Goal: Information Seeking & Learning: Check status

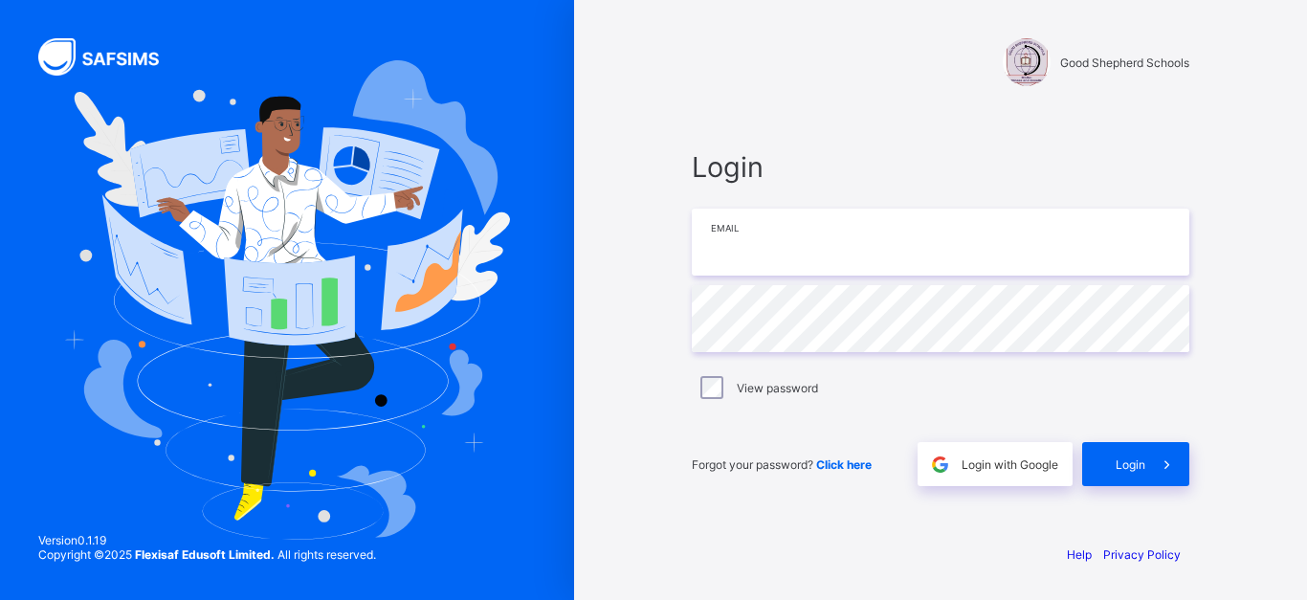
click at [901, 247] on input "email" at bounding box center [941, 242] width 498 height 67
type input "**********"
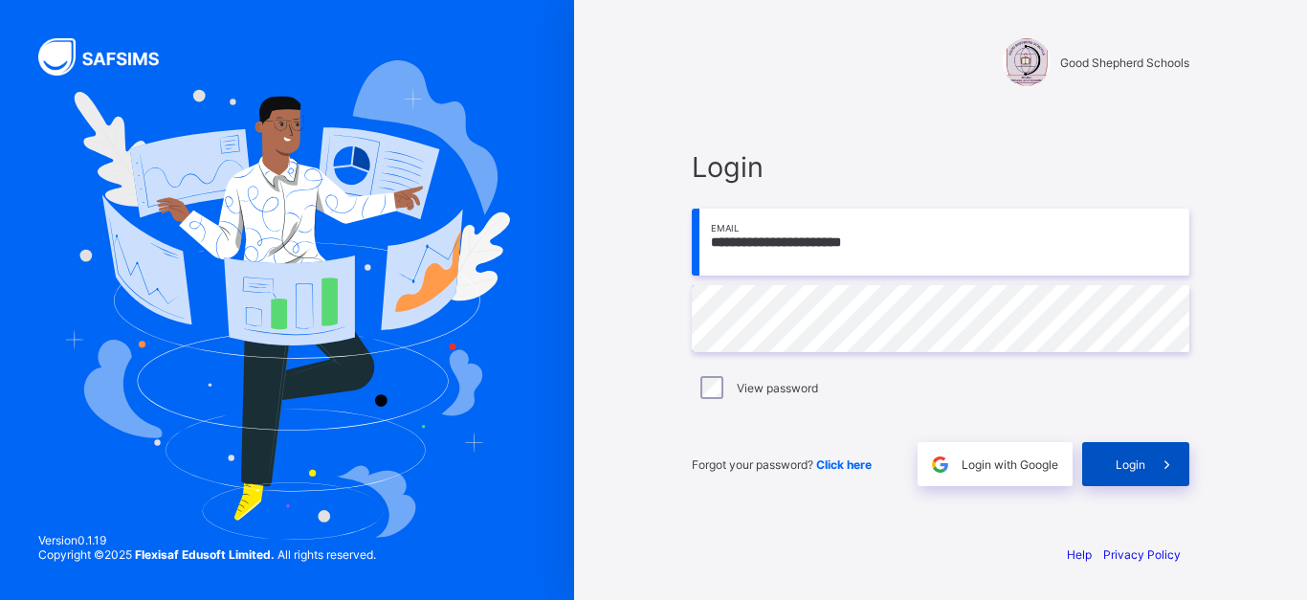
click at [1116, 454] on div "Login" at bounding box center [1135, 464] width 107 height 44
click at [1145, 463] on span at bounding box center [1167, 464] width 44 height 44
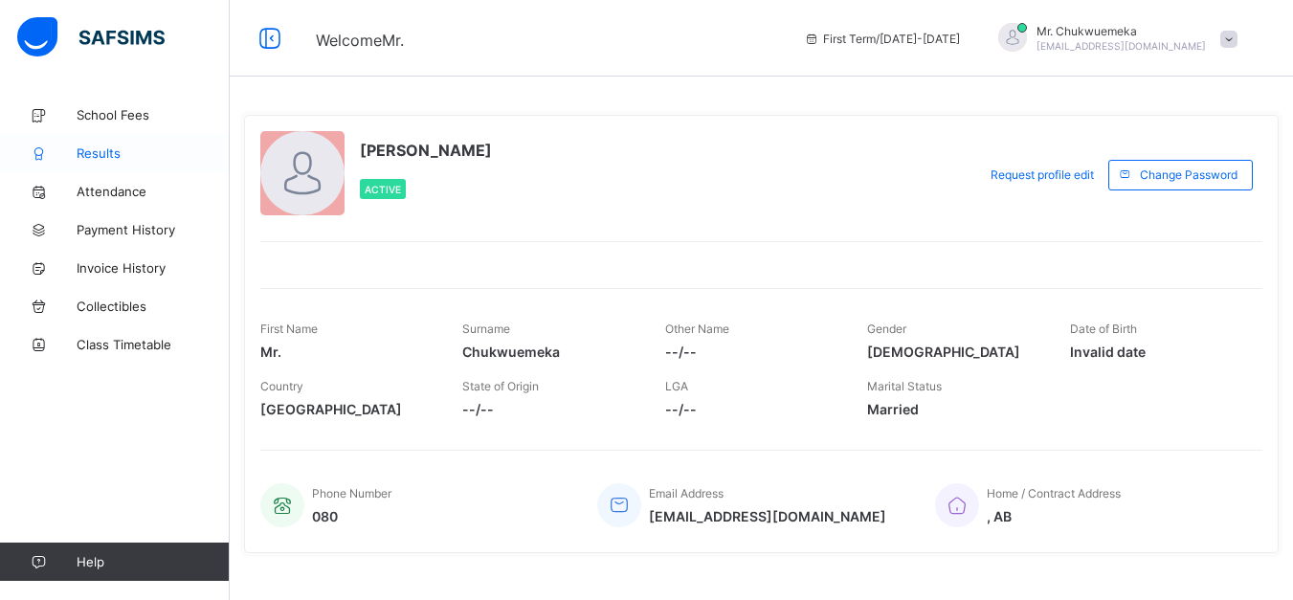
click at [199, 142] on link "Results" at bounding box center [115, 153] width 230 height 38
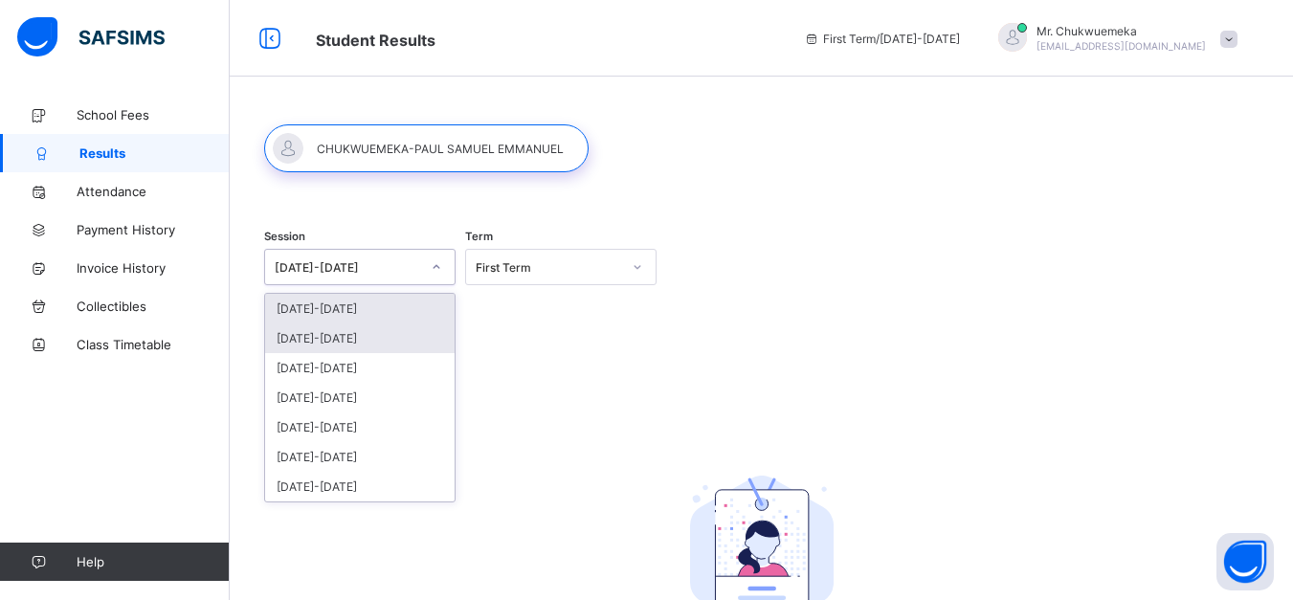
click at [390, 339] on div "2024-2025" at bounding box center [359, 338] width 189 height 30
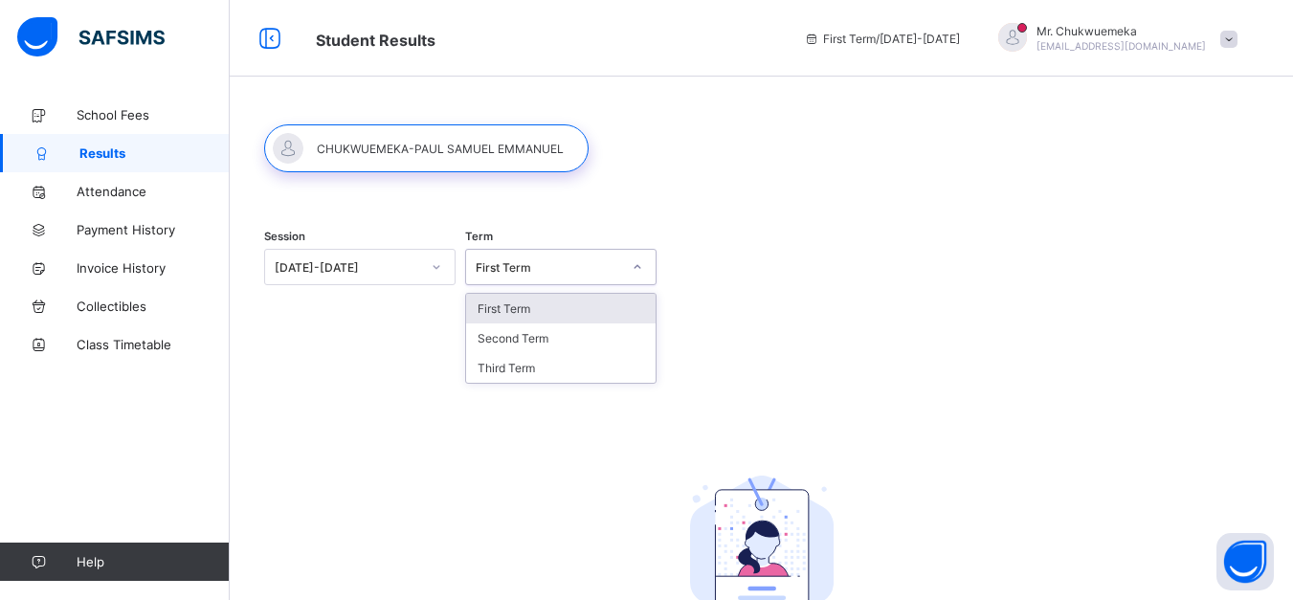
click at [609, 302] on div "First Term" at bounding box center [560, 309] width 189 height 30
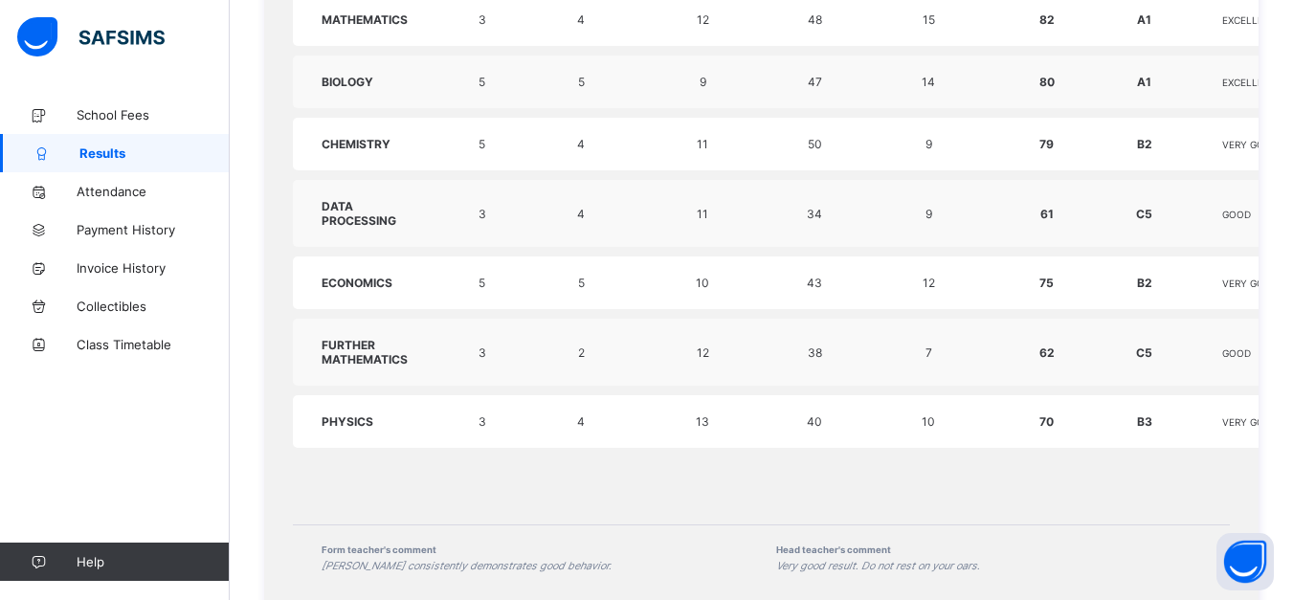
scroll to position [1178, 0]
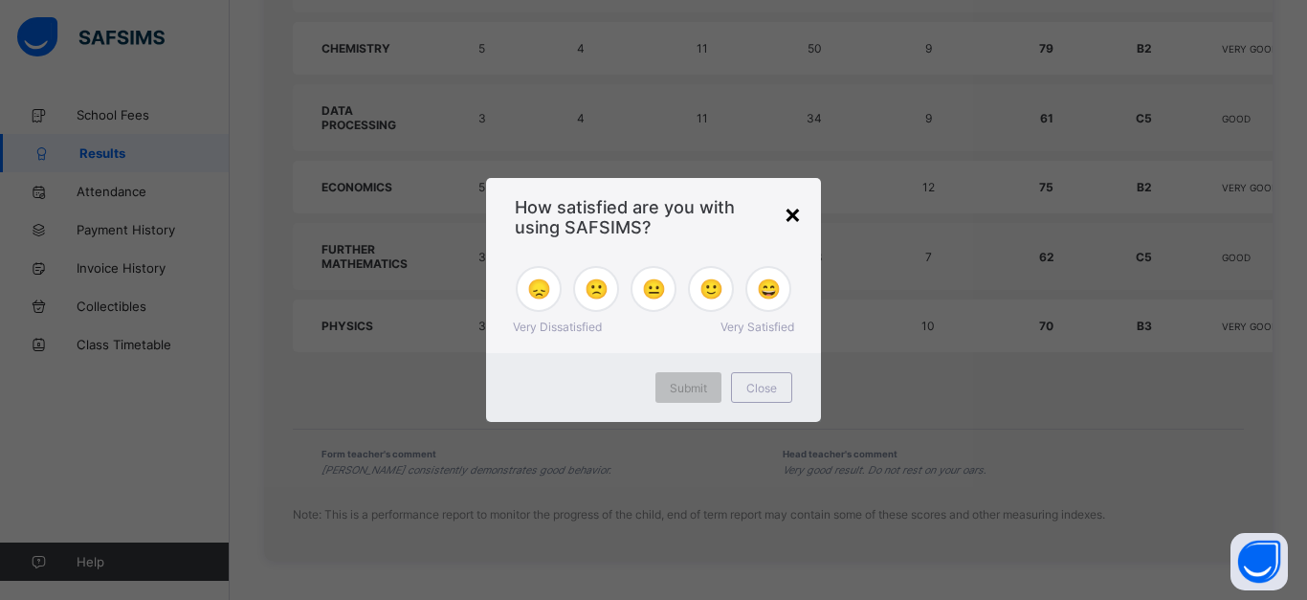
click at [788, 226] on div "×" at bounding box center [793, 213] width 18 height 33
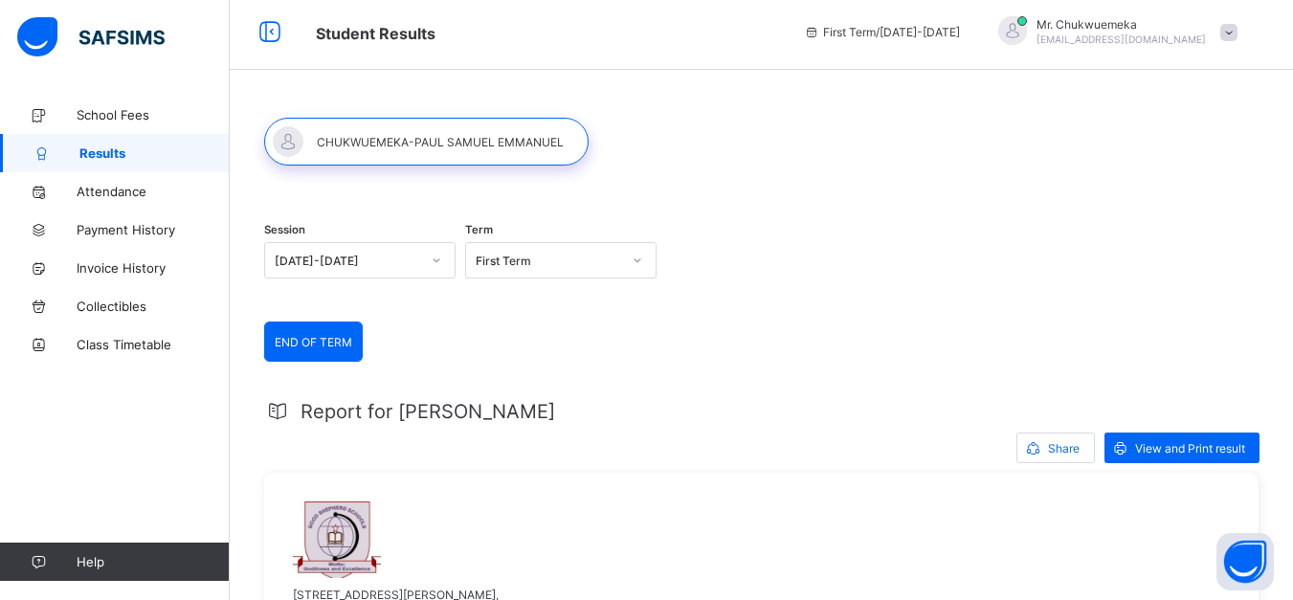
scroll to position [138, 0]
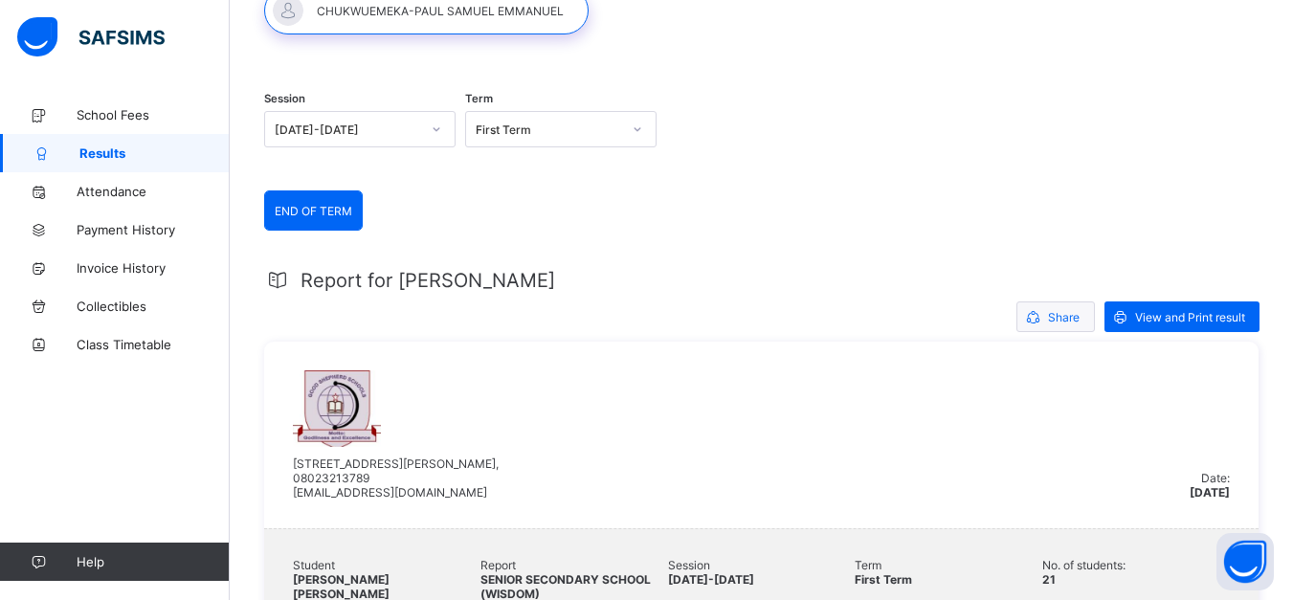
click at [1069, 321] on span "Share" at bounding box center [1064, 317] width 32 height 14
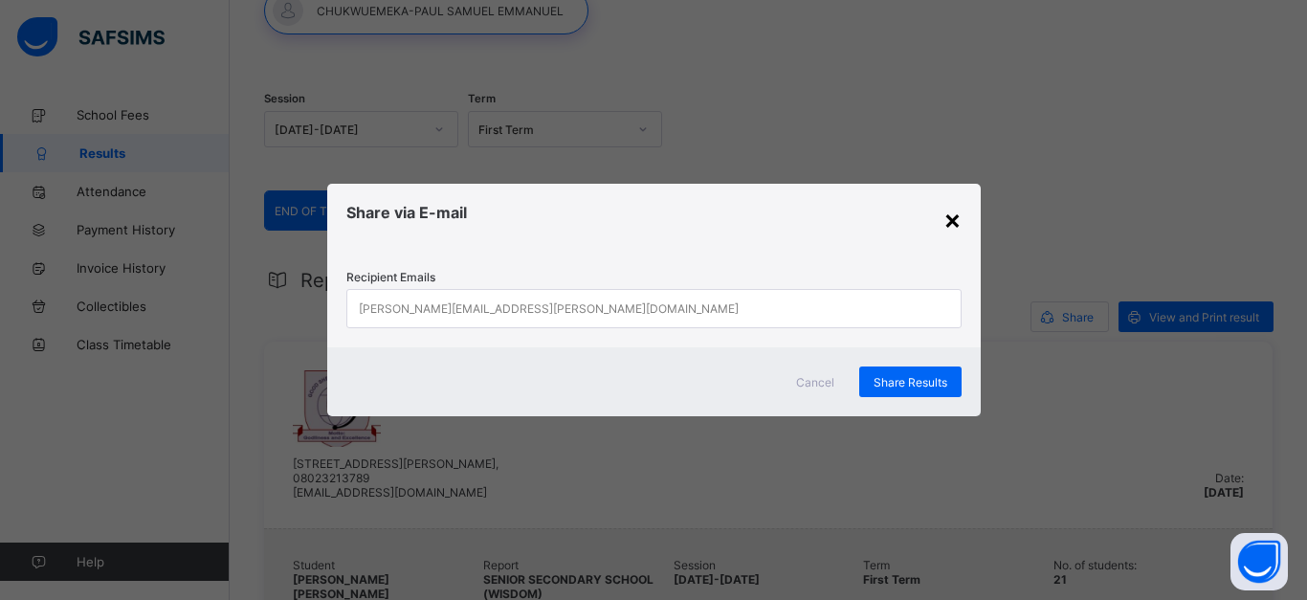
click at [946, 221] on div "×" at bounding box center [952, 219] width 18 height 33
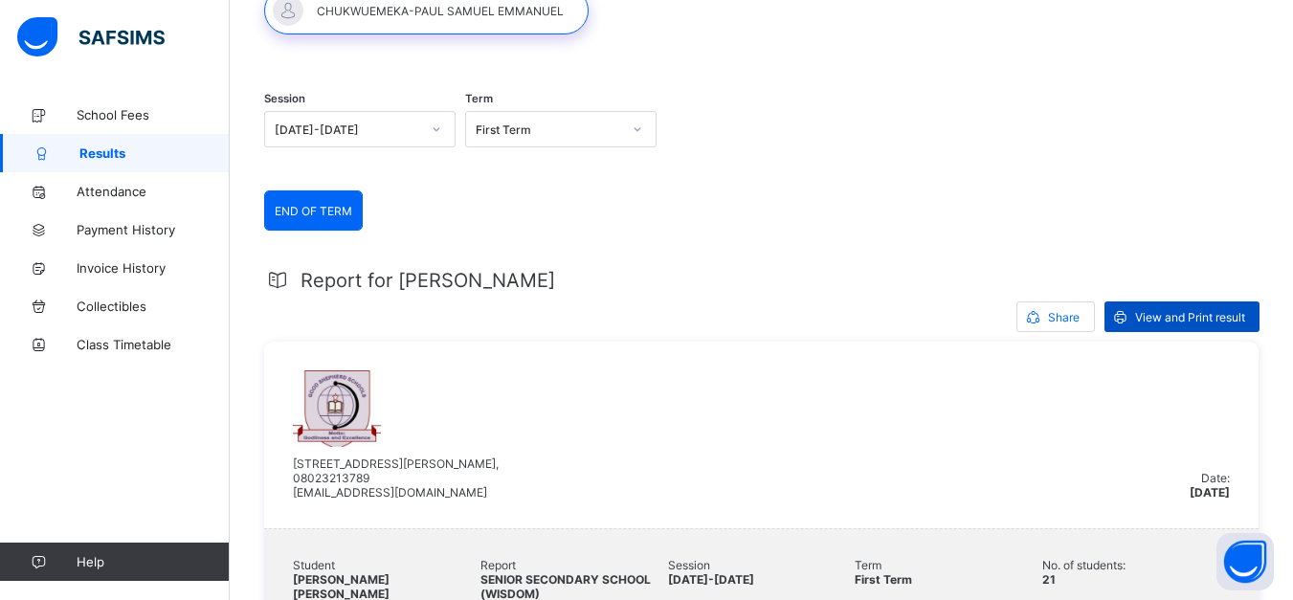
click at [1199, 320] on span "View and Print result" at bounding box center [1190, 317] width 110 height 14
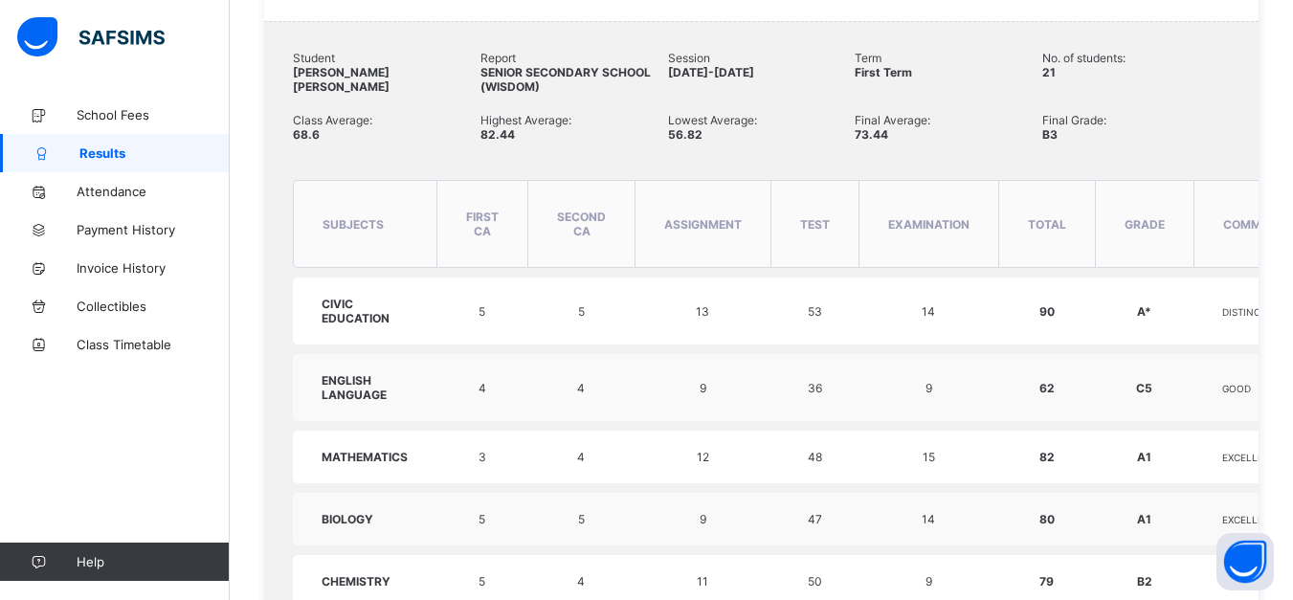
scroll to position [643, 0]
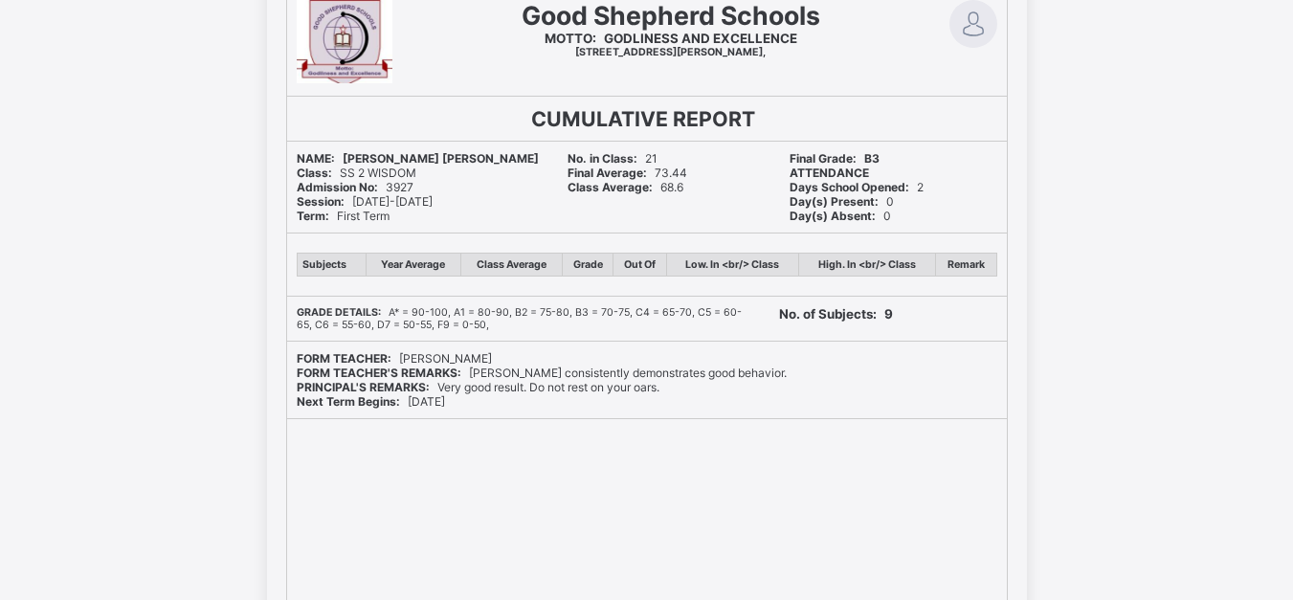
scroll to position [188, 0]
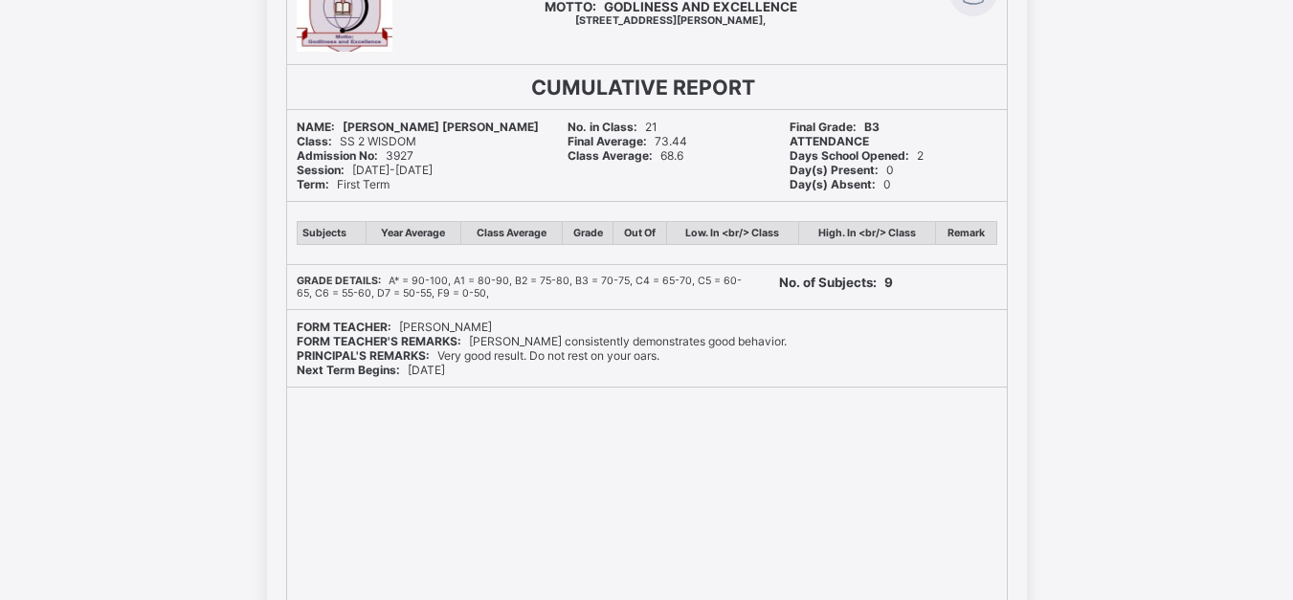
click at [327, 233] on th "Subjects" at bounding box center [331, 232] width 69 height 23
click at [354, 243] on th "Subjects" at bounding box center [331, 232] width 69 height 23
click at [337, 236] on th "Subjects" at bounding box center [331, 232] width 69 height 23
click at [549, 232] on th "Class Average" at bounding box center [510, 232] width 101 height 23
click at [543, 235] on th "Class Average" at bounding box center [510, 232] width 101 height 23
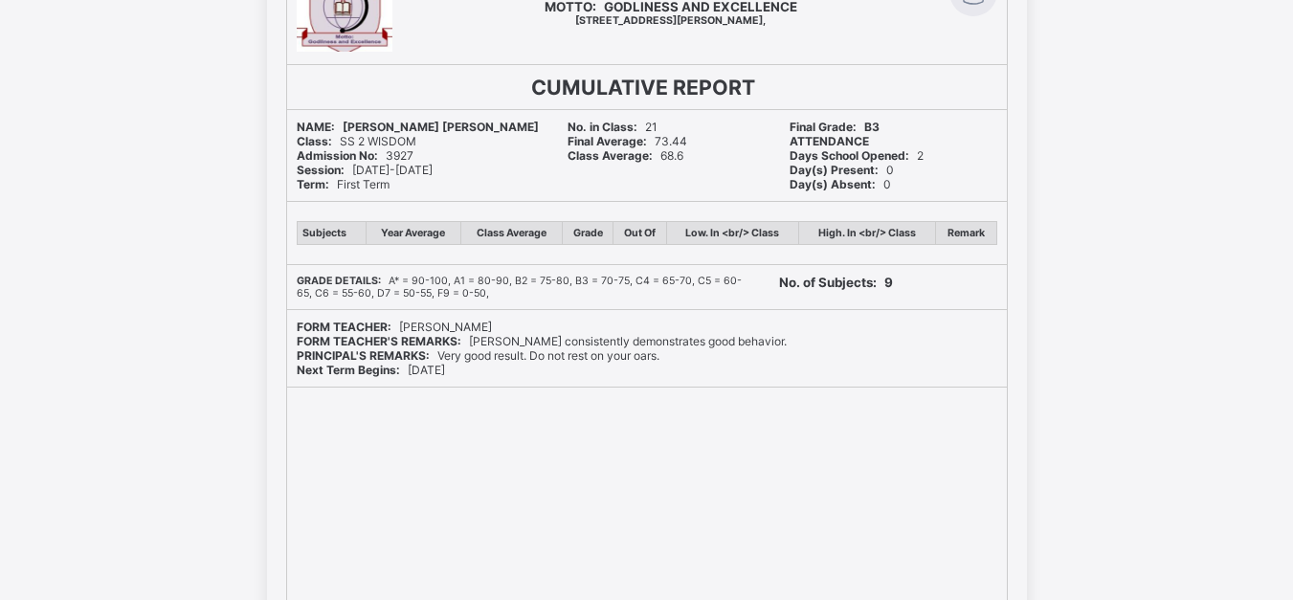
click at [430, 223] on th "Year Average" at bounding box center [412, 232] width 95 height 23
click at [974, 239] on th "Remark" at bounding box center [966, 232] width 60 height 23
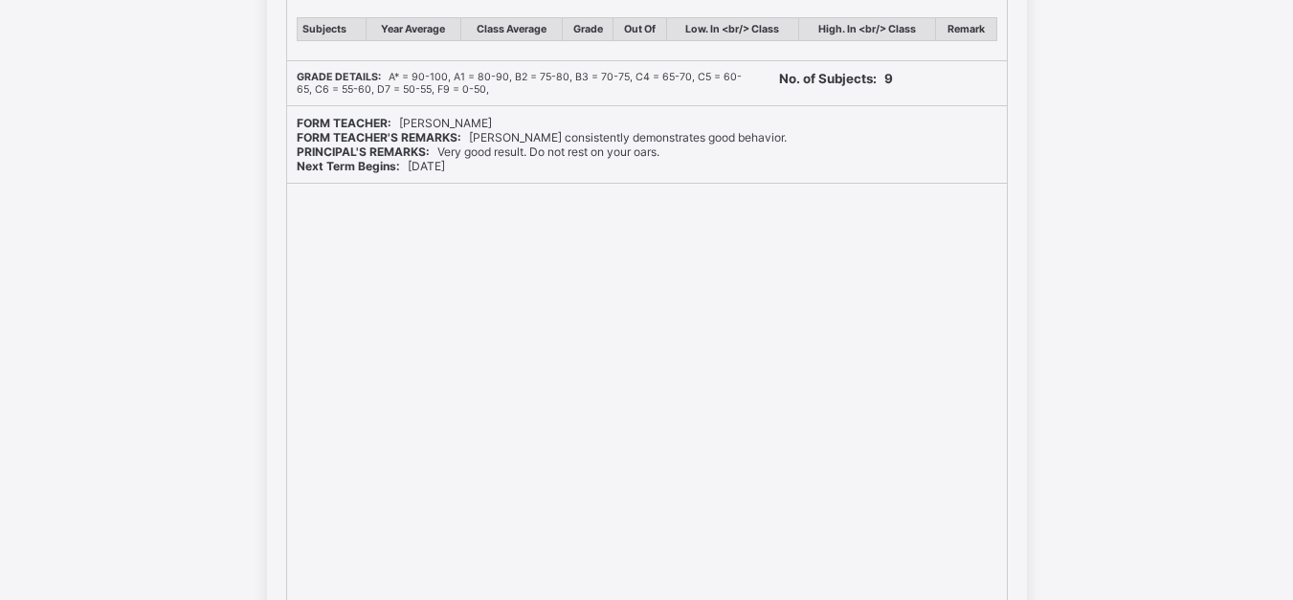
scroll to position [380, 0]
